Goal: Transaction & Acquisition: Purchase product/service

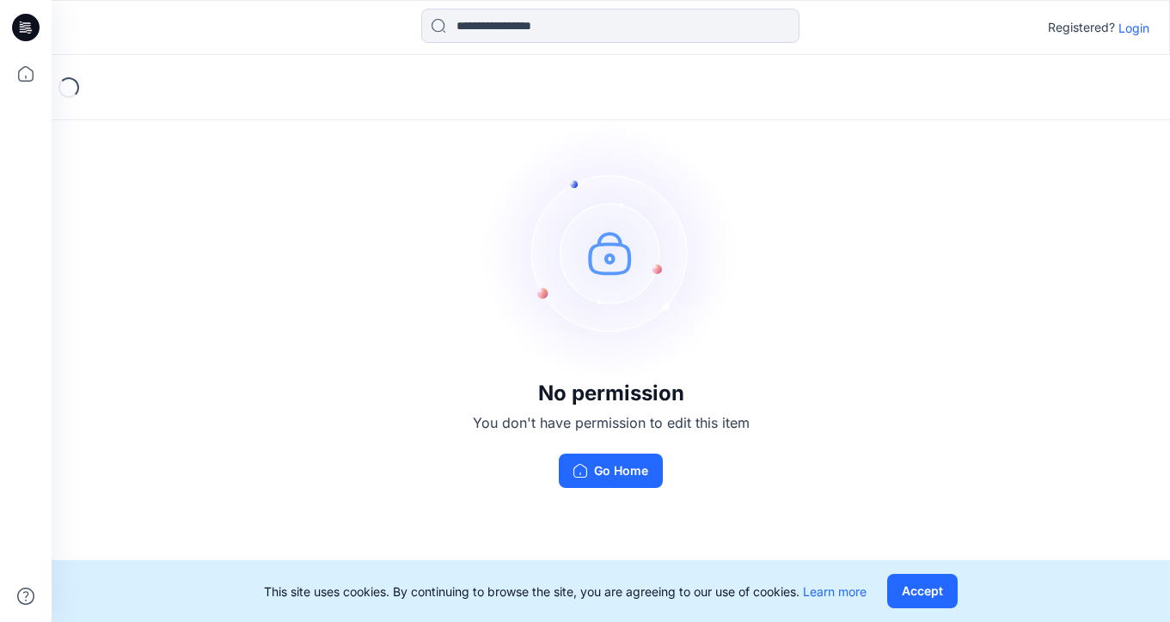
click at [1138, 28] on p "Login" at bounding box center [1133, 28] width 31 height 18
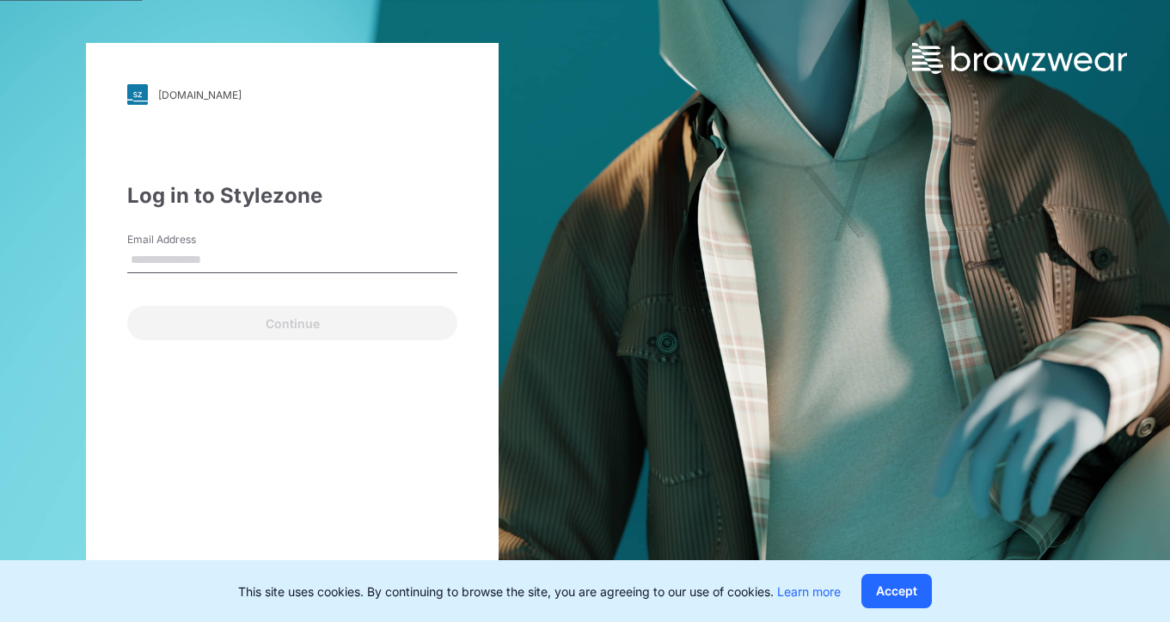
type input "**********"
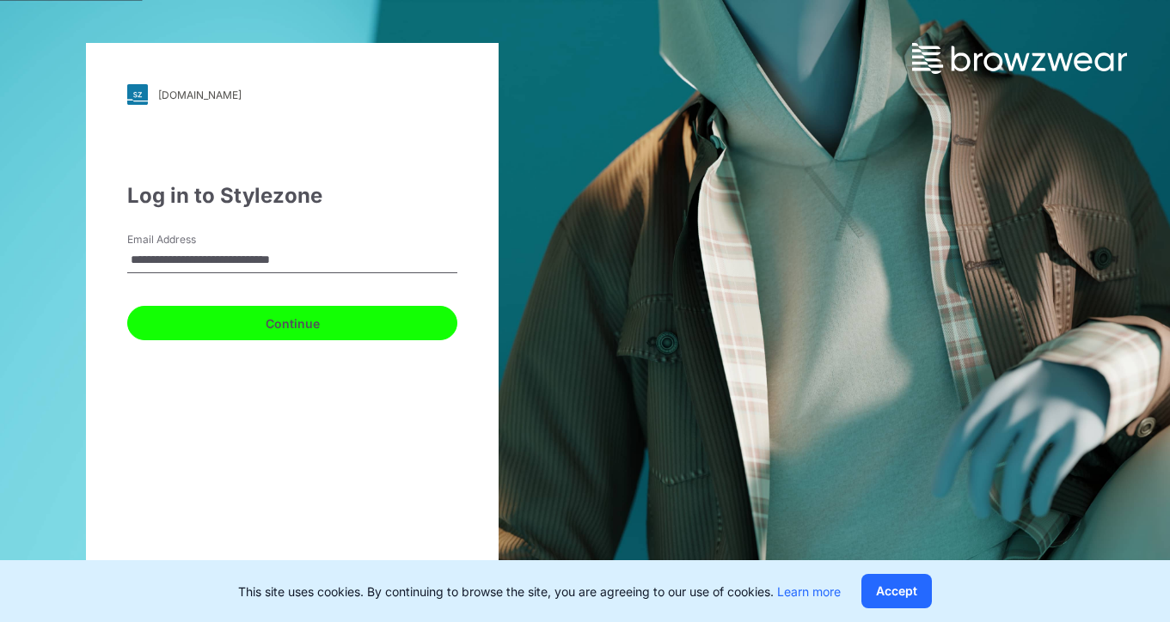
click at [327, 335] on button "Continue" at bounding box center [292, 323] width 330 height 34
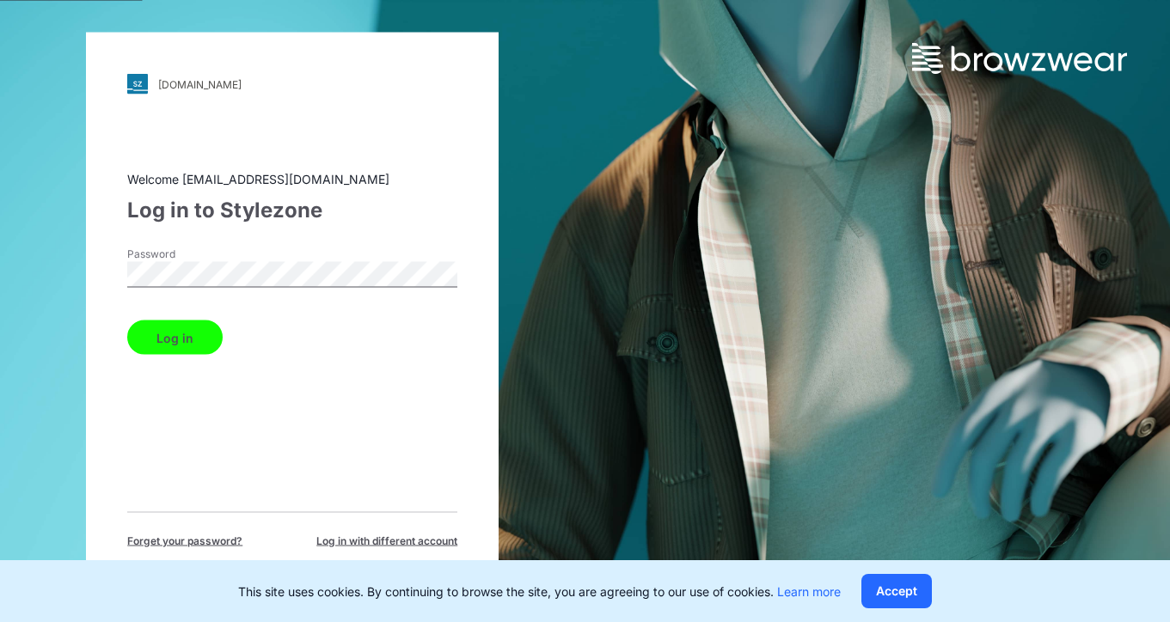
click at [186, 341] on button "Log in" at bounding box center [174, 338] width 95 height 34
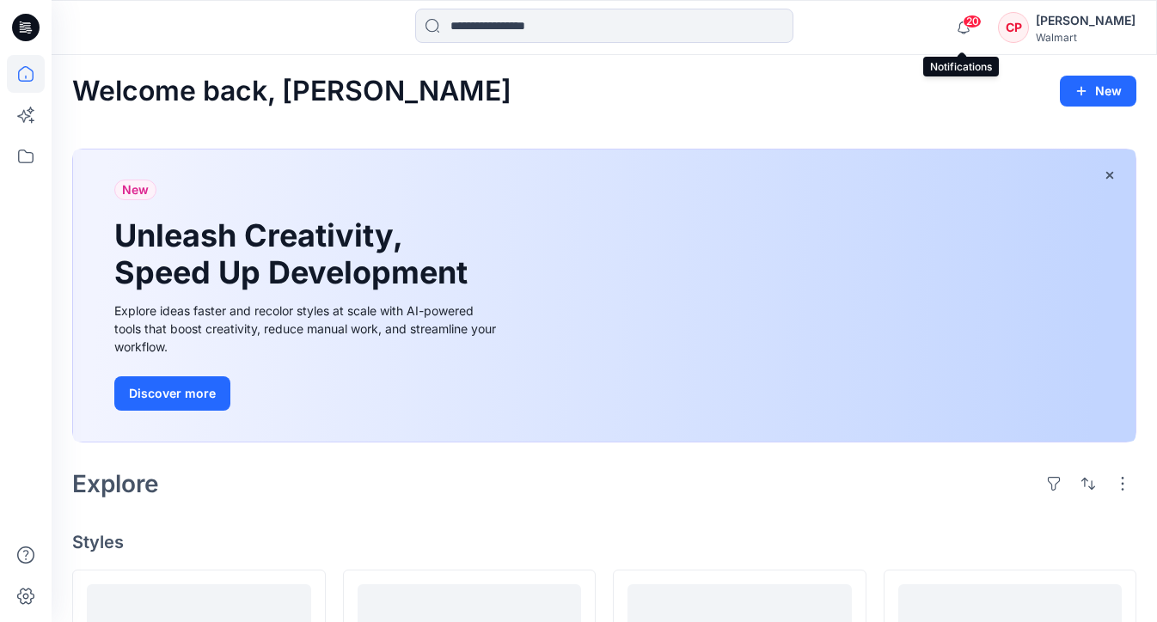
click at [970, 23] on span "20" at bounding box center [972, 22] width 19 height 14
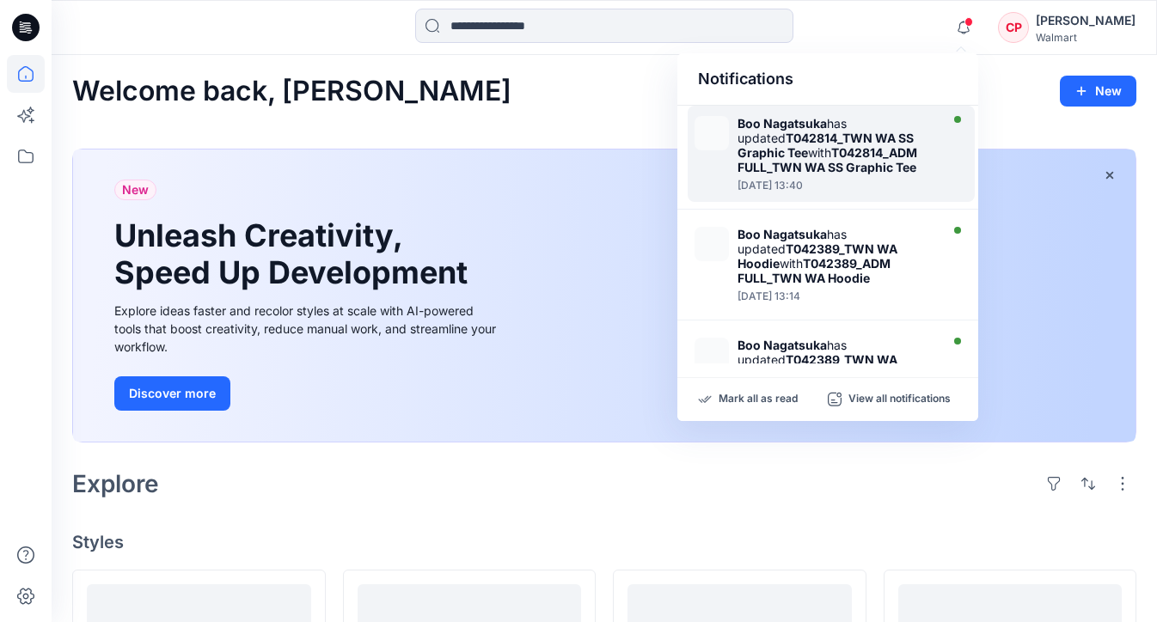
drag, startPoint x: 857, startPoint y: 132, endPoint x: 853, endPoint y: 122, distance: 10.9
click at [858, 132] on strong "T042814_TWN WA SS Graphic Tee" at bounding box center [825, 145] width 176 height 29
